Goal: Task Accomplishment & Management: Manage account settings

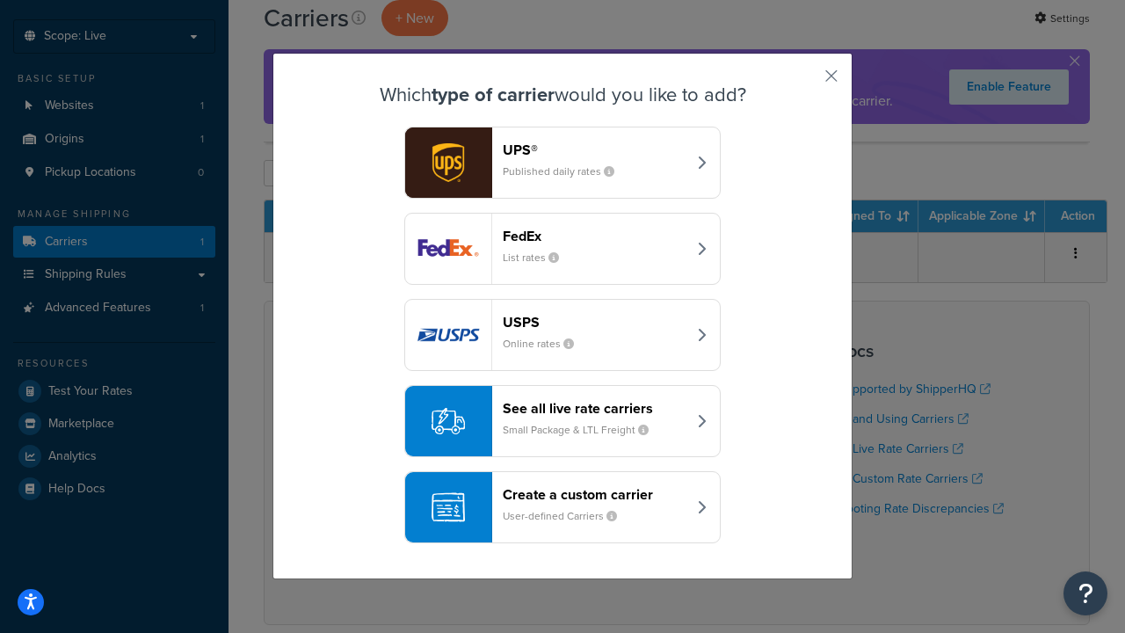
click at [563, 249] on div "FedEx List rates" at bounding box center [595, 249] width 184 height 42
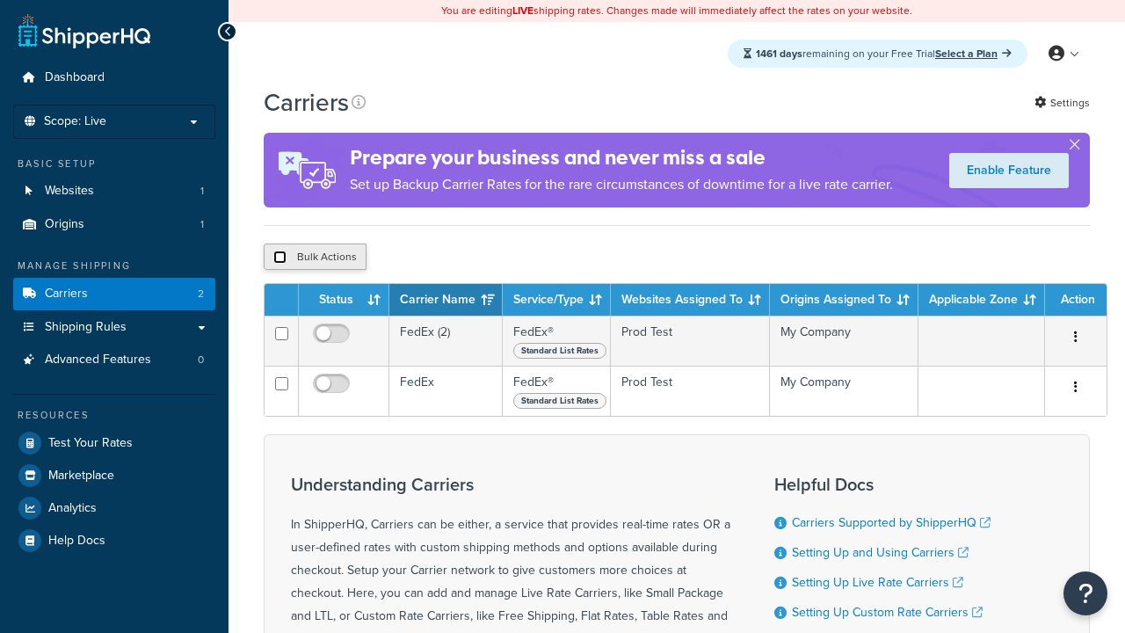
click at [280, 258] on input "checkbox" at bounding box center [279, 257] width 13 height 13
checkbox input "true"
click at [0, 0] on button "Delete" at bounding box center [0, 0] width 0 height 0
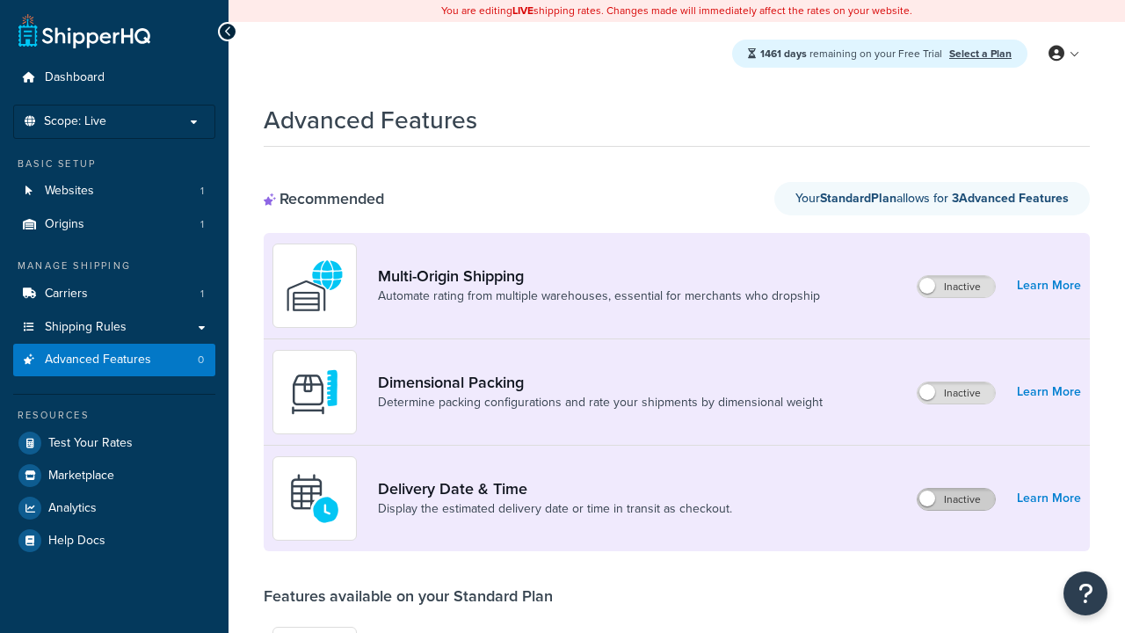
click at [957, 499] on label "Inactive" at bounding box center [956, 499] width 77 height 21
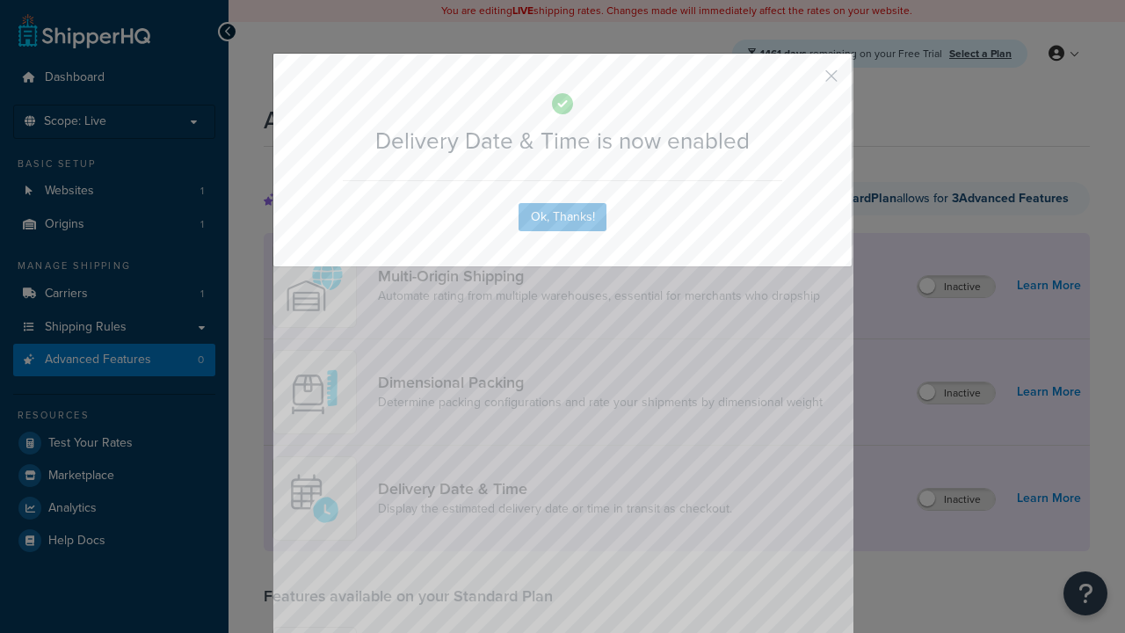
click at [805, 80] on button "button" at bounding box center [806, 82] width 4 height 4
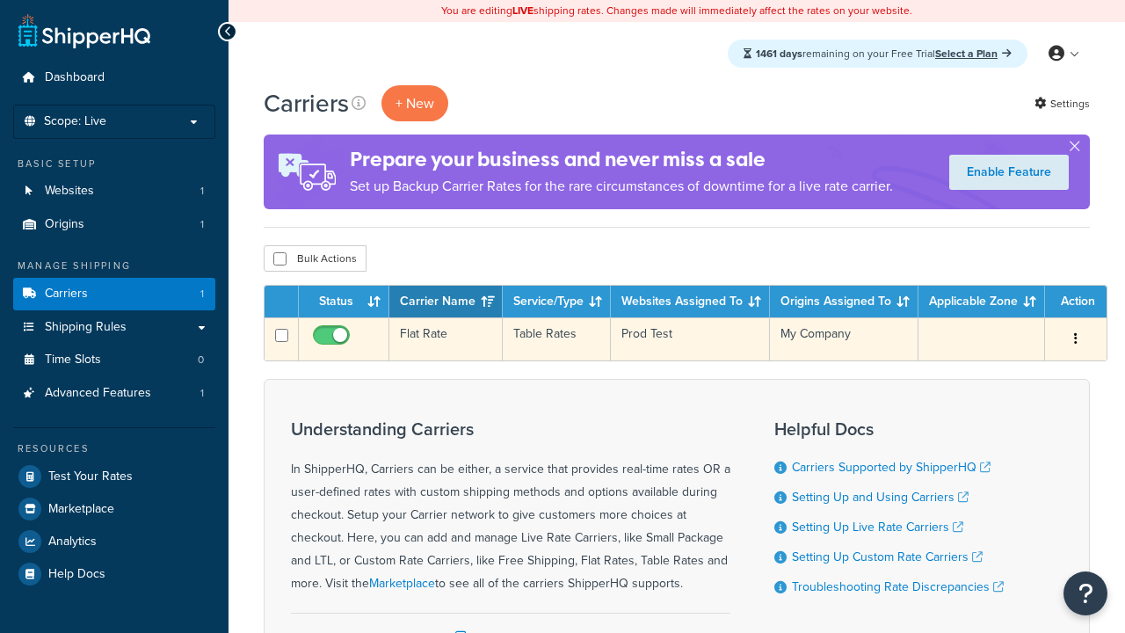
click at [446, 339] on td "Flat Rate" at bounding box center [445, 338] width 113 height 43
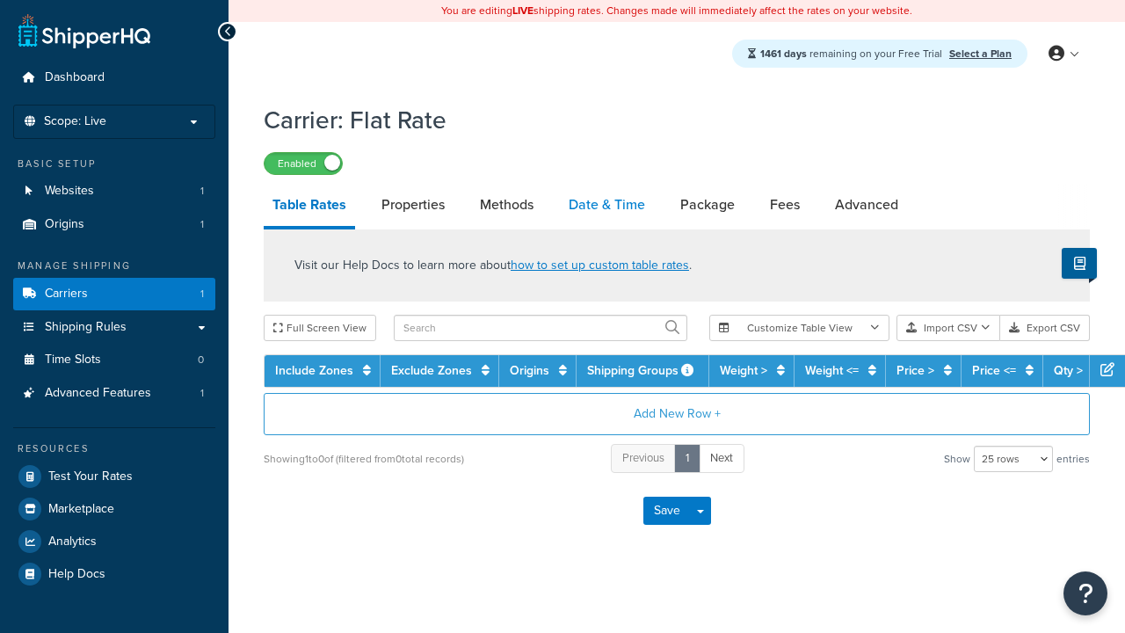
click at [607, 206] on link "Date & Time" at bounding box center [607, 205] width 94 height 42
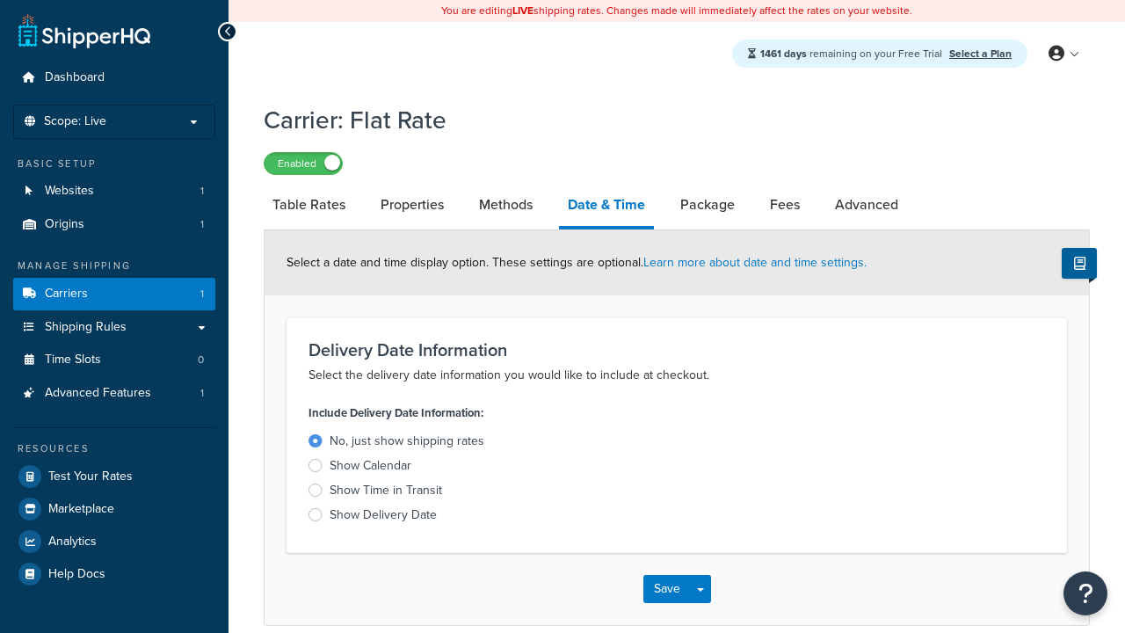
click at [383, 518] on div "Show Delivery Date" at bounding box center [383, 515] width 107 height 18
click at [0, 0] on input "Show Delivery Date" at bounding box center [0, 0] width 0 height 0
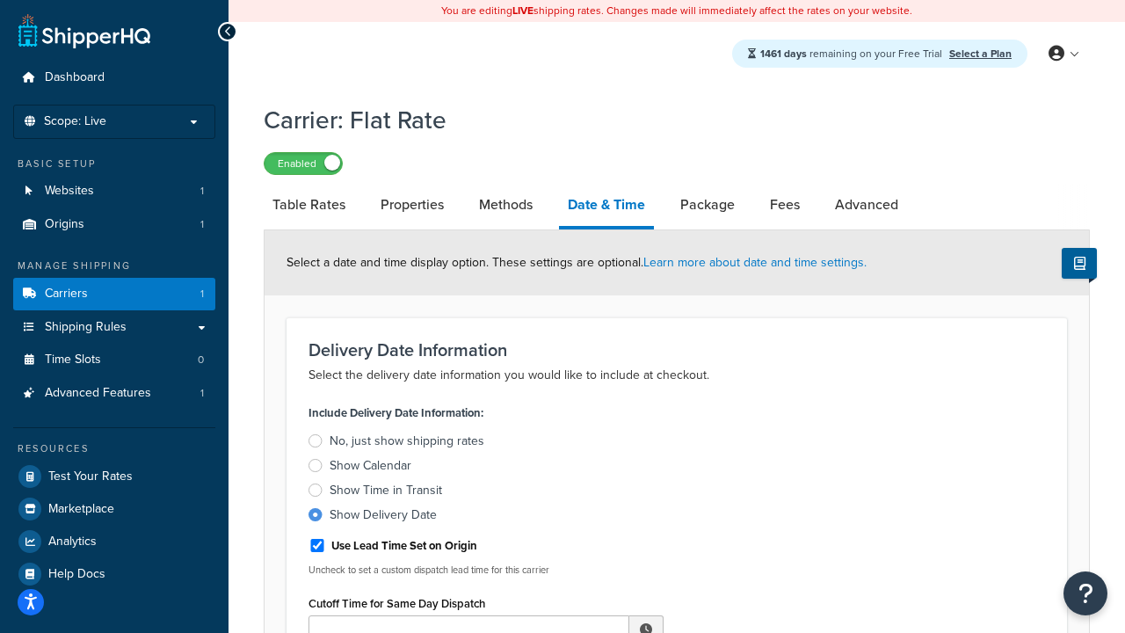
click at [383, 518] on div "Show Delivery Date" at bounding box center [383, 515] width 107 height 18
click at [0, 0] on input "Show Delivery Date" at bounding box center [0, 0] width 0 height 0
type input "11:00 AM"
type input "5"
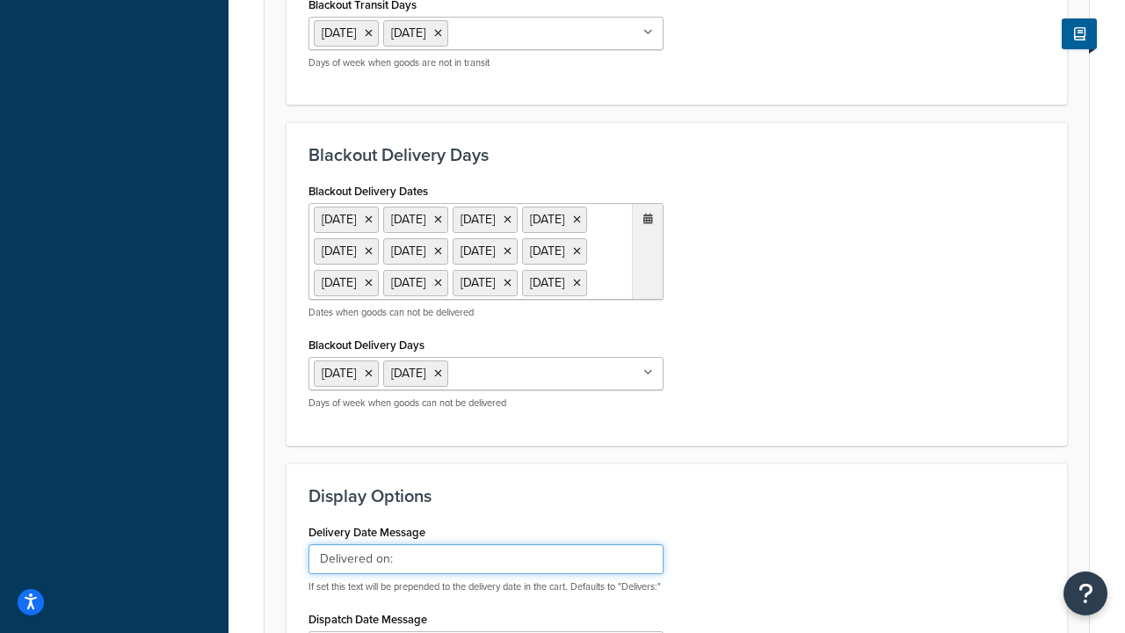
type input "Delivered on:"
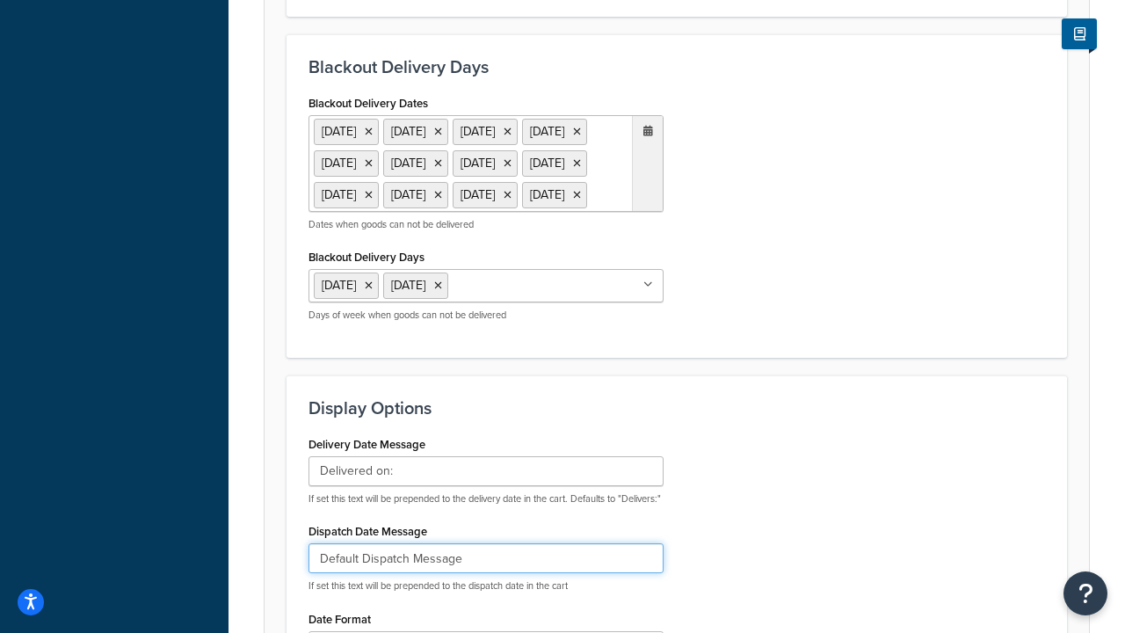
type input "Default Dispatch Message"
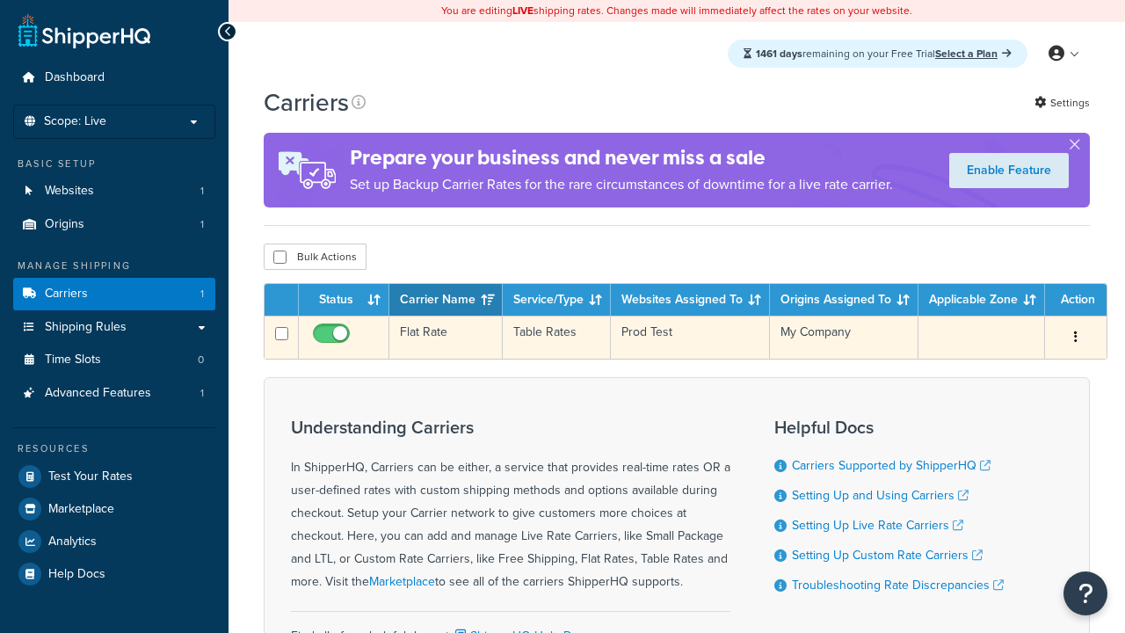
click at [446, 338] on td "Flat Rate" at bounding box center [445, 337] width 113 height 43
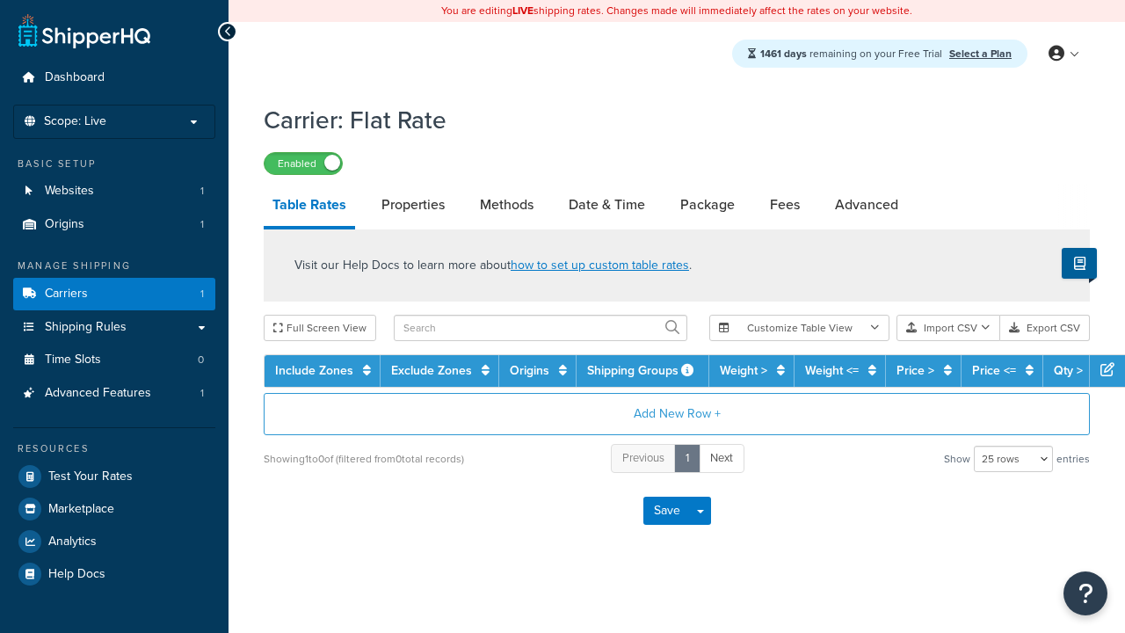
select select "25"
click at [607, 206] on link "Date & Time" at bounding box center [607, 205] width 94 height 42
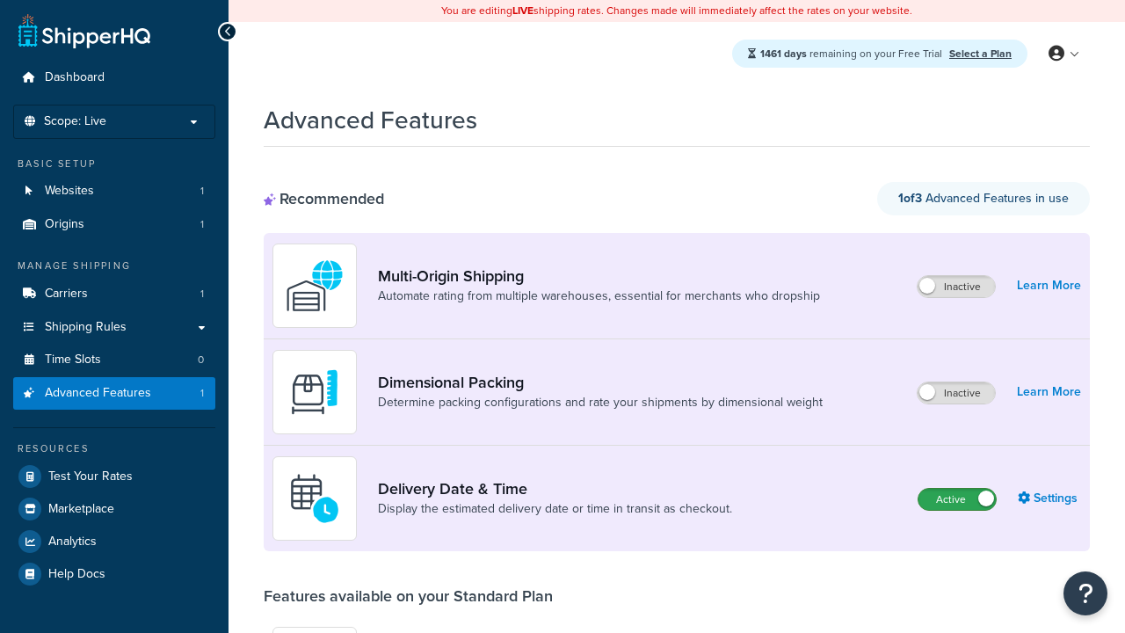
click at [957, 489] on label "Active" at bounding box center [957, 499] width 77 height 21
